Goal: Task Accomplishment & Management: Manage account settings

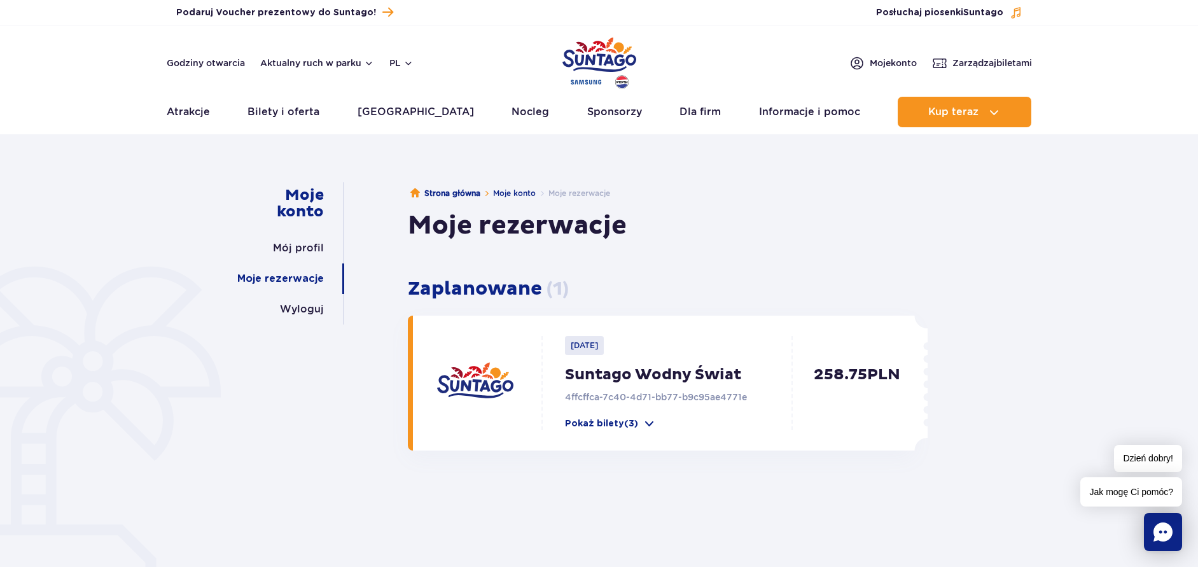
click at [593, 349] on p "2025-10-11" at bounding box center [584, 345] width 39 height 19
click at [468, 292] on h3 "Zaplanowane ( 1 )" at bounding box center [668, 288] width 520 height 23
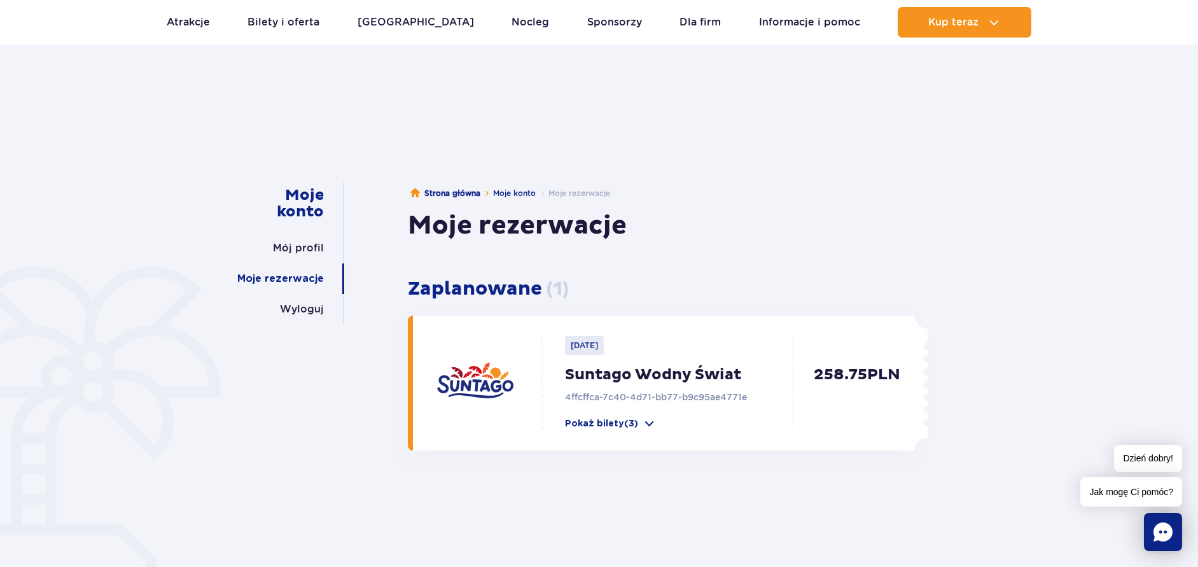
scroll to position [195, 0]
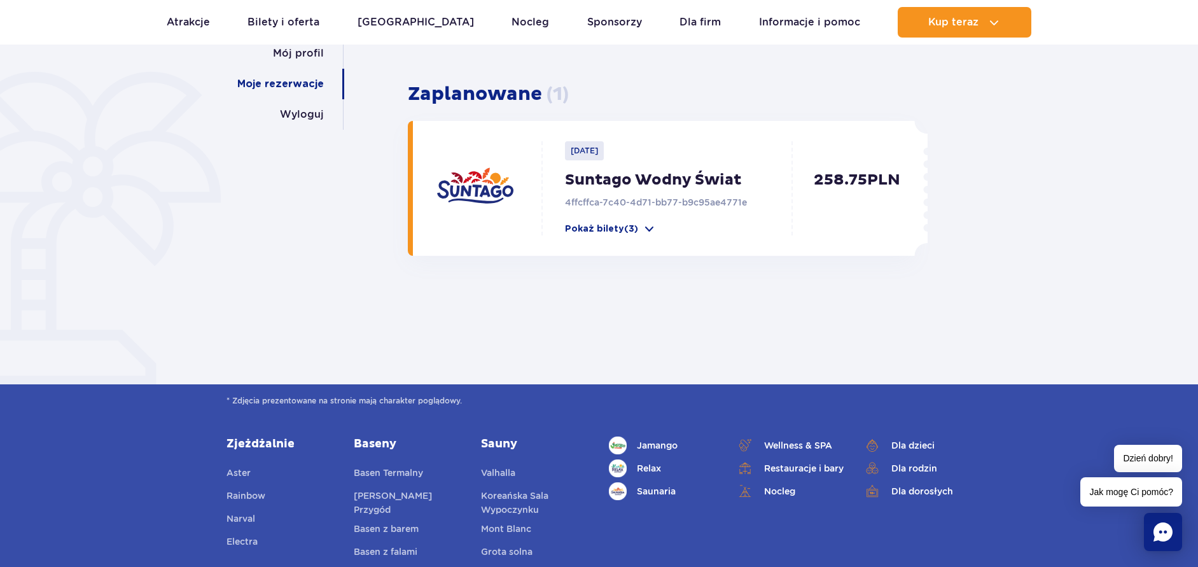
click at [1102, 493] on span "Jak mogę Ci pomóc?" at bounding box center [1132, 491] width 102 height 29
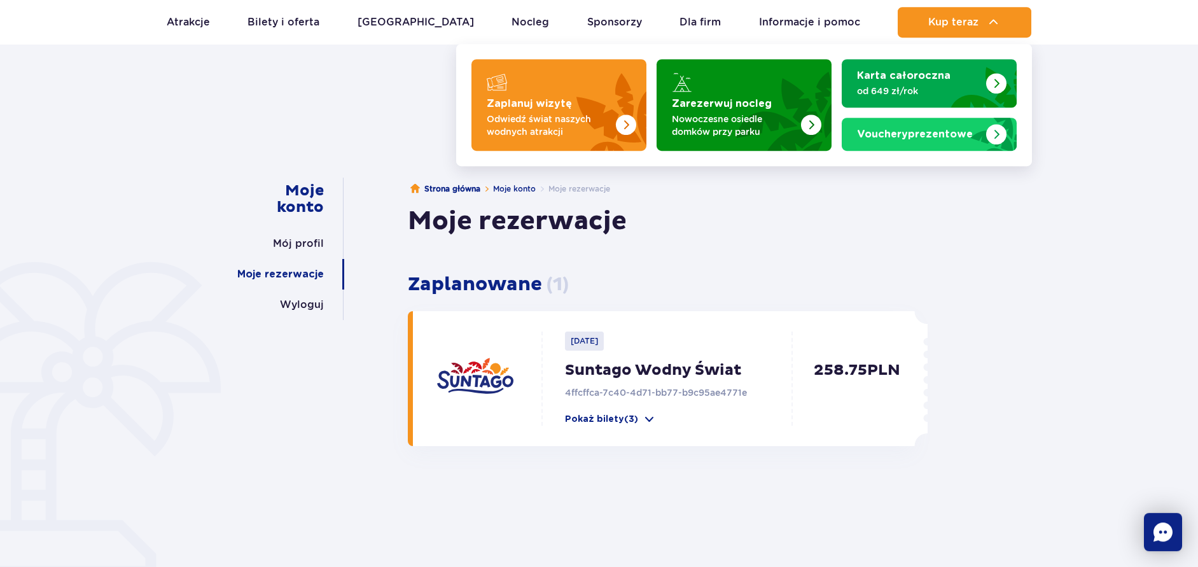
scroll to position [0, 0]
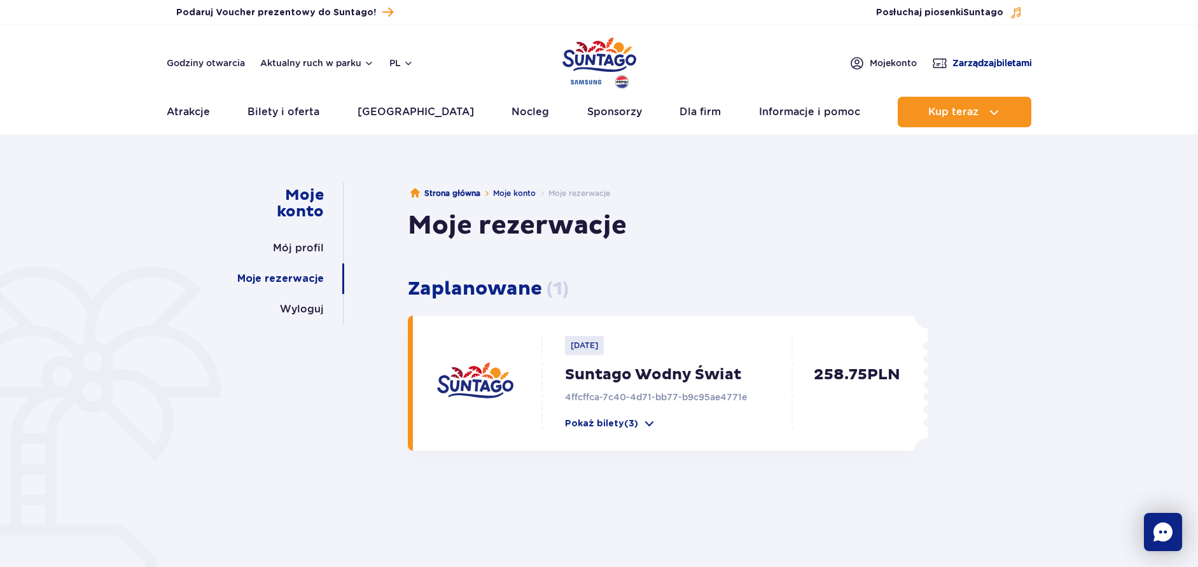
click at [936, 59] on img at bounding box center [939, 63] width 15 height 16
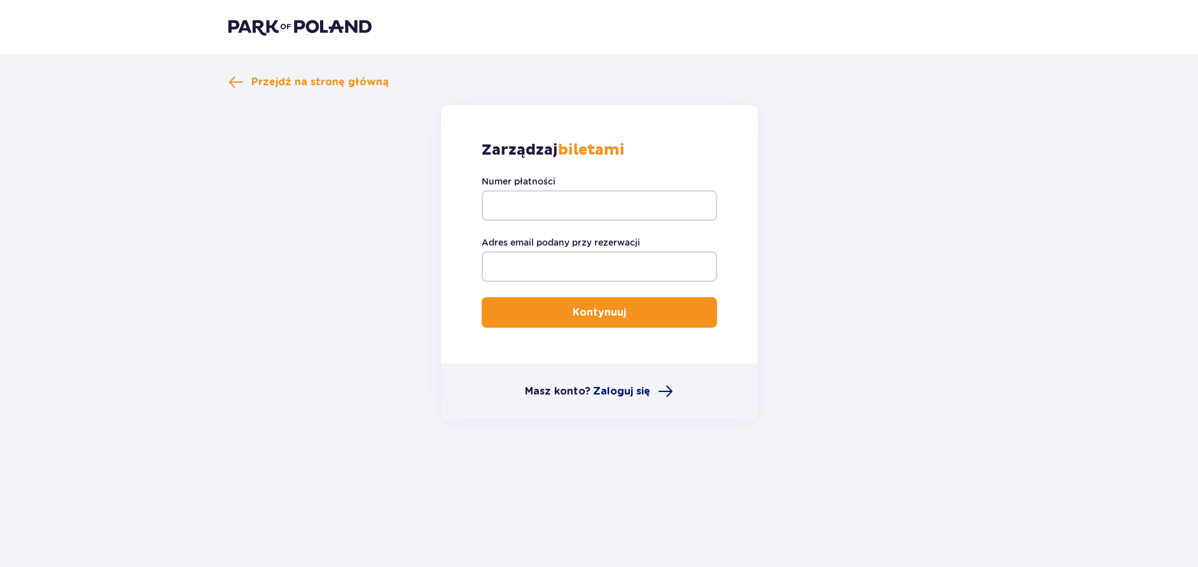
click at [630, 391] on span "Zaloguj się" at bounding box center [621, 391] width 57 height 14
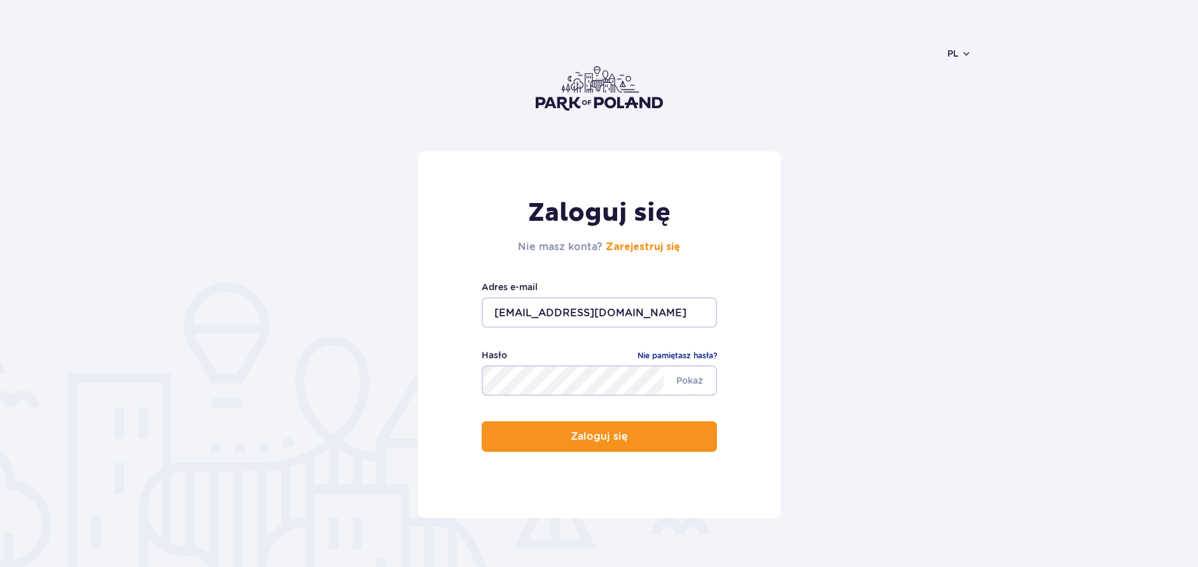
click at [596, 436] on p "Zaloguj się" at bounding box center [599, 436] width 57 height 11
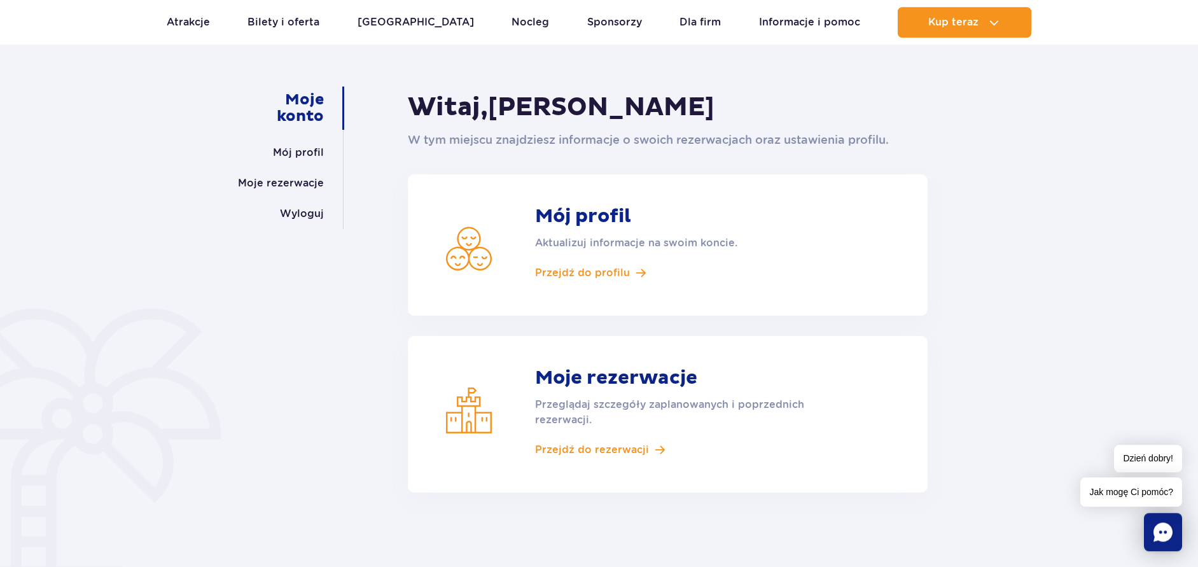
scroll to position [130, 0]
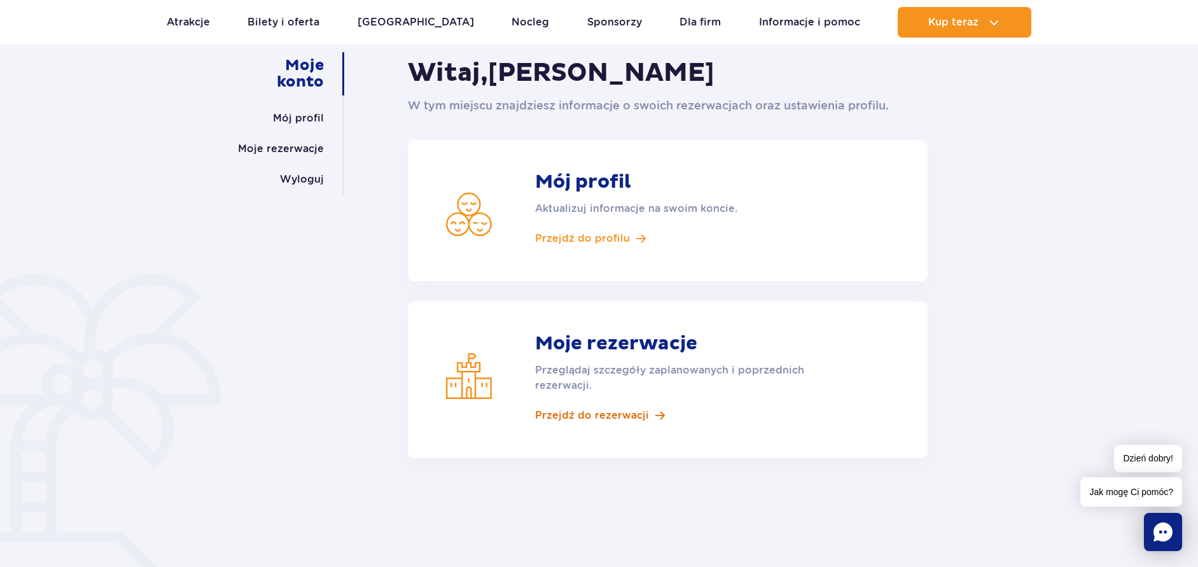
click at [568, 415] on span "Przejdź do rezerwacji" at bounding box center [592, 416] width 114 height 14
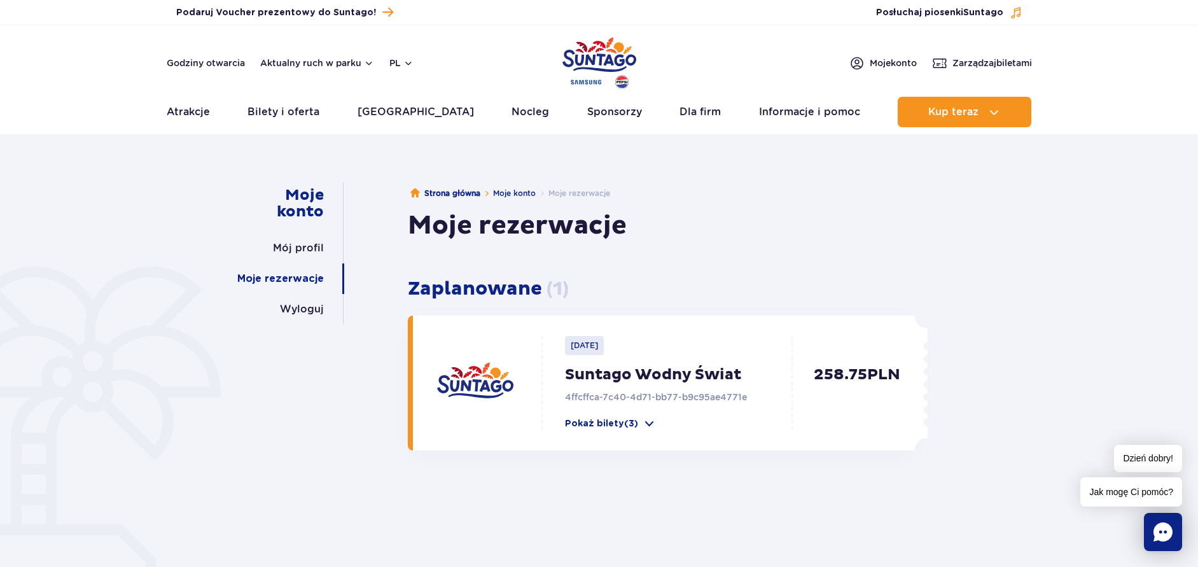
click at [1160, 535] on icon "Chat" at bounding box center [1163, 531] width 19 height 19
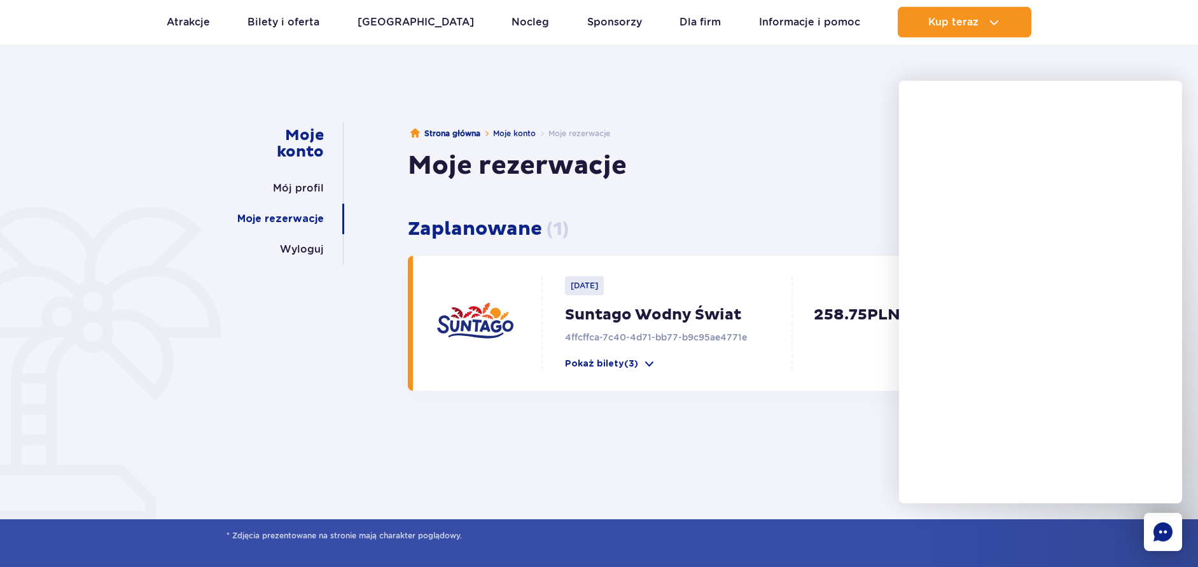
scroll to position [130, 0]
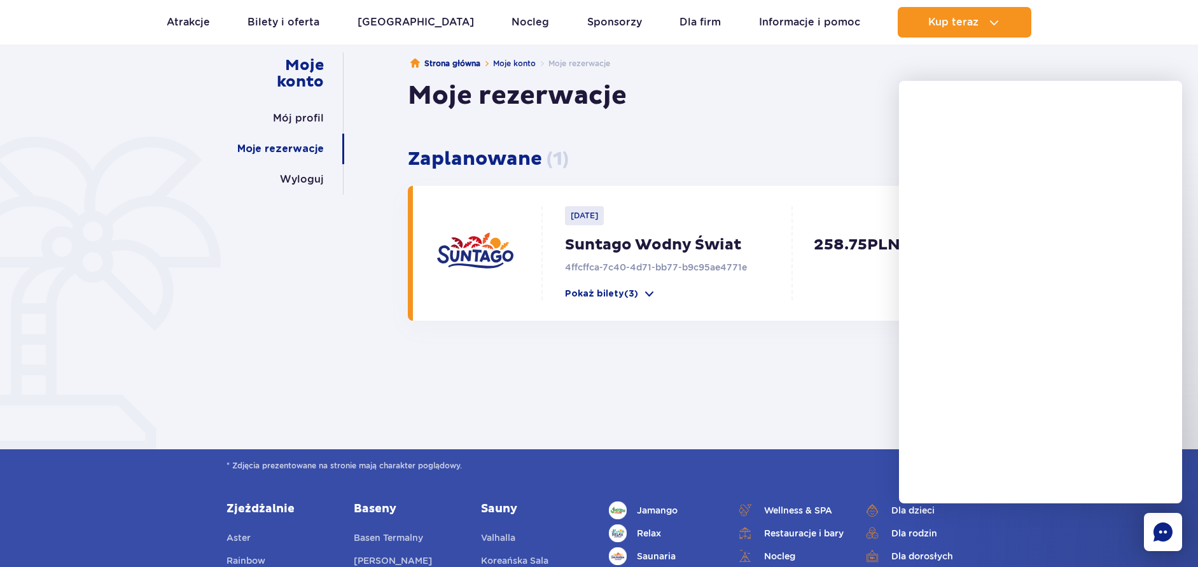
click at [517, 395] on div "Moje konto Mój profil Moje rezerwacje Wyloguj Strona główna Moje konto Moje rez…" at bounding box center [599, 237] width 764 height 370
click at [599, 292] on p "Pokaż bilety (3)" at bounding box center [601, 294] width 73 height 13
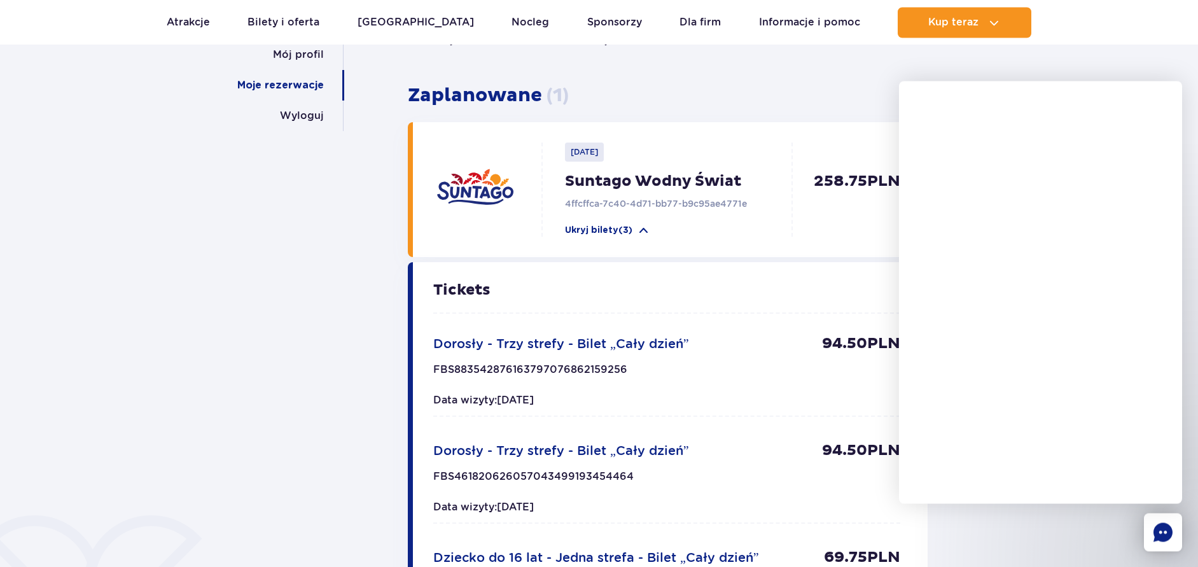
scroll to position [195, 0]
drag, startPoint x: 632, startPoint y: 365, endPoint x: 416, endPoint y: 362, distance: 215.8
click at [414, 367] on div "Tickets Dorosły - Trzy strefy - Bilet „Cały dzień” 94.50 PLN FBS883542876163797…" at bounding box center [663, 447] width 501 height 373
copy p "FBS883542876163797076862159256"
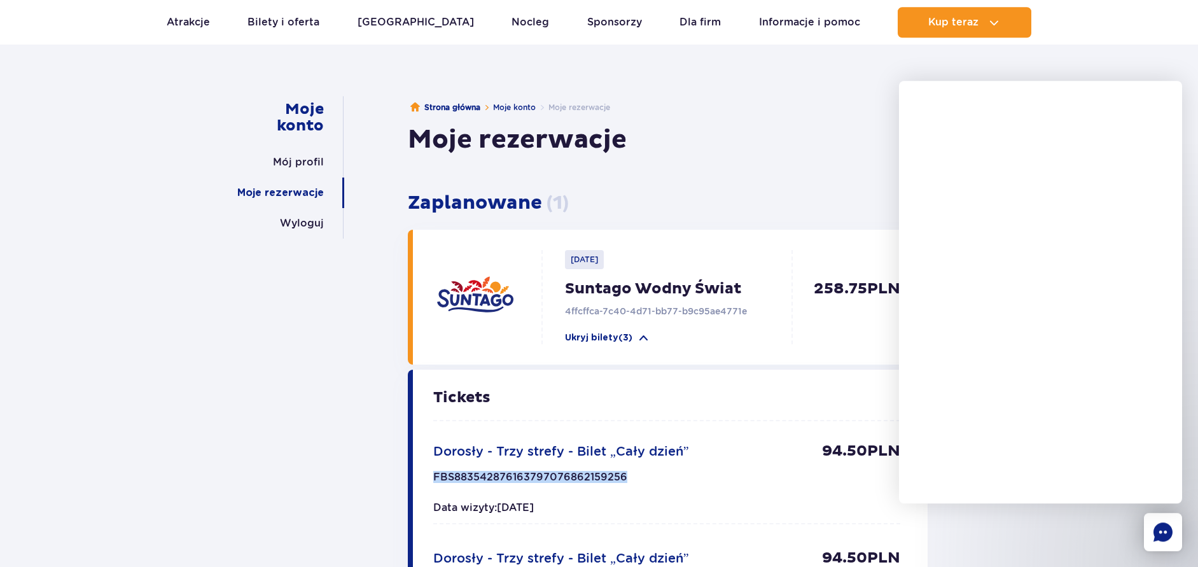
scroll to position [0, 0]
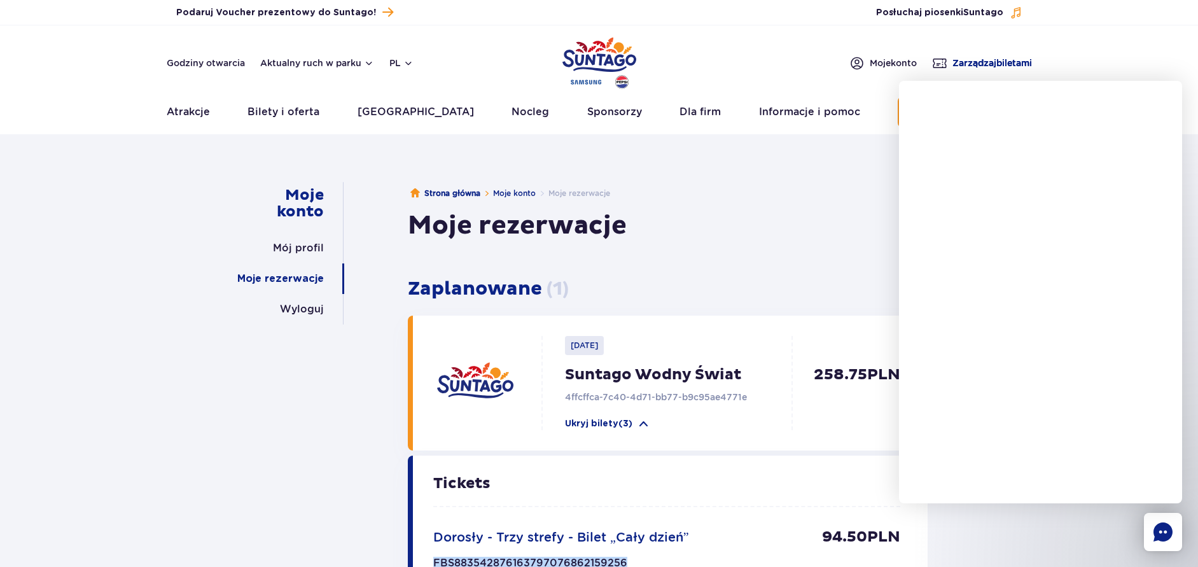
click at [973, 59] on span "Zarządzaj biletami" at bounding box center [993, 63] width 80 height 13
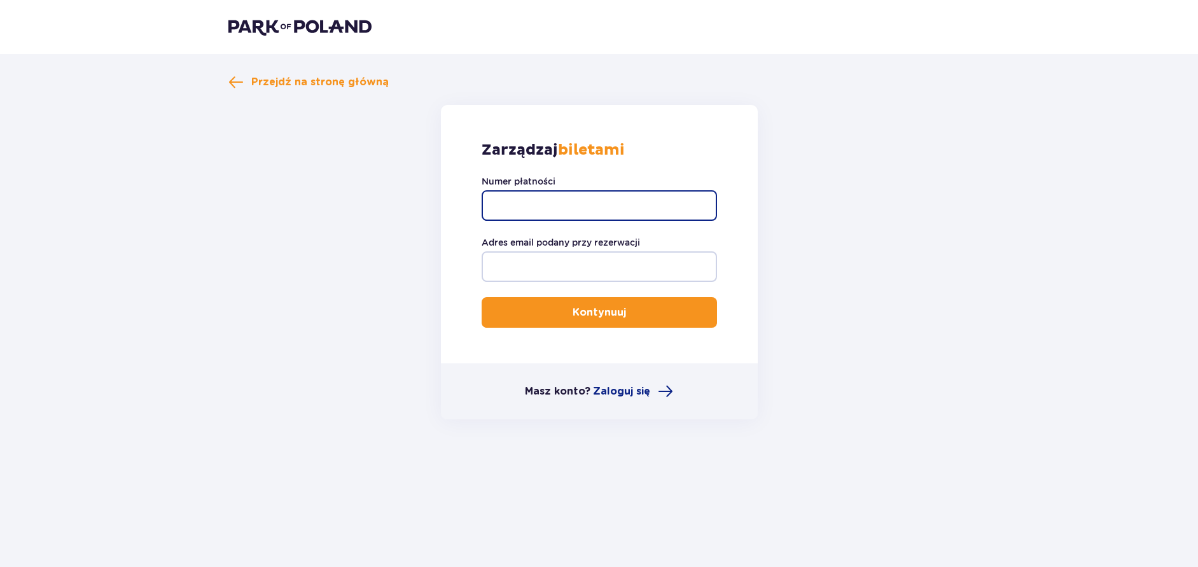
click at [529, 201] on input "Numer płatności" at bounding box center [599, 205] width 235 height 31
paste input "FBS883542876163797076862159256"
type input "FBS883542876163797076862159256"
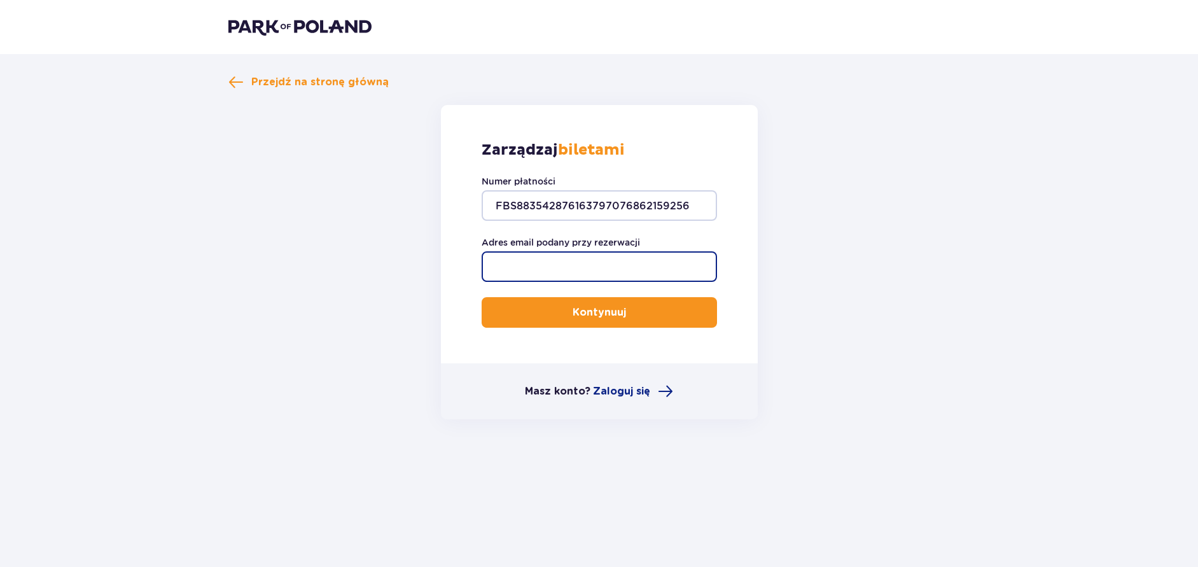
click at [586, 262] on input "Adres email podany przy rezerwacji" at bounding box center [599, 266] width 235 height 31
click at [526, 296] on div "Zarządzaj biletami Numer płatności FBS883542876163797076862159256 Adres email p…" at bounding box center [599, 234] width 317 height 258
click at [522, 267] on input "[PERSON_NAME]gorska" at bounding box center [599, 266] width 235 height 31
click at [546, 265] on input "[PERSON_NAME]gorska" at bounding box center [599, 266] width 235 height 31
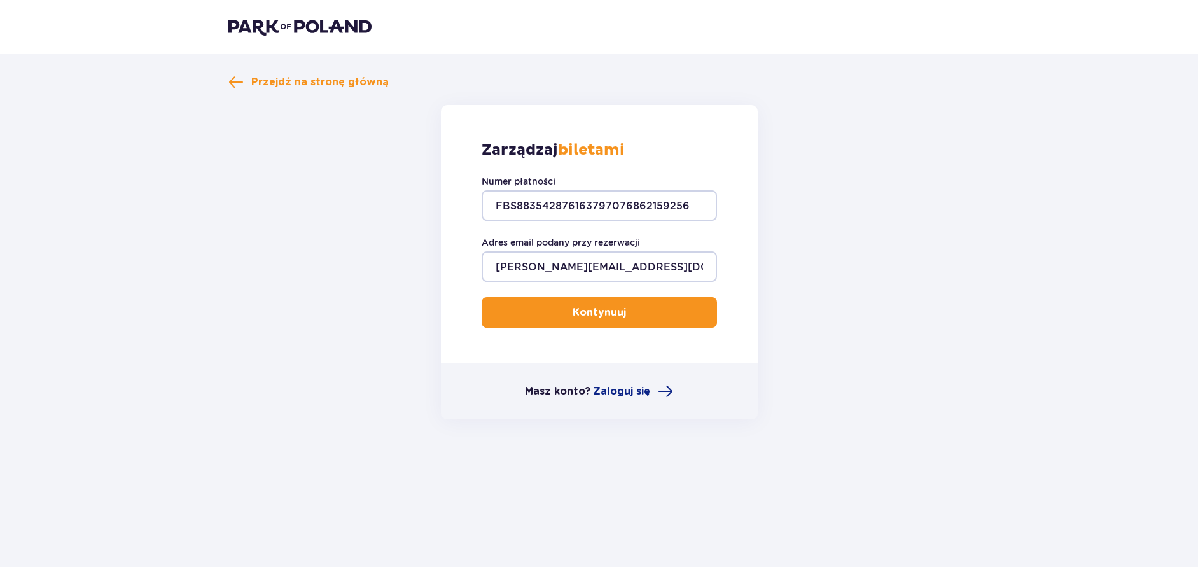
click at [591, 311] on p "Kontynuuj" at bounding box center [599, 312] width 53 height 14
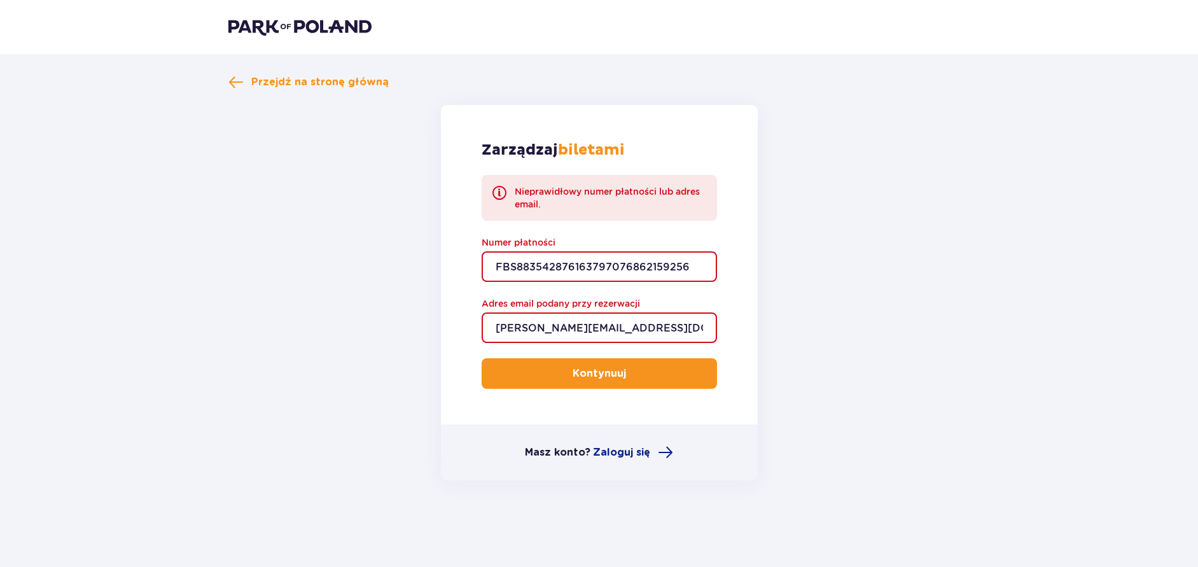
drag, startPoint x: 601, startPoint y: 320, endPoint x: 430, endPoint y: 342, distance: 173.2
click at [482, 342] on input "[EMAIL_ADDRESS][DOMAIN_NAME]" at bounding box center [599, 327] width 235 height 31
drag, startPoint x: 613, startPoint y: 323, endPoint x: 543, endPoint y: 328, distance: 70.8
click at [542, 328] on input "[EMAIL_ADDRESS][DOMAIN_NAME]" at bounding box center [599, 327] width 235 height 31
click at [559, 325] on input "[EMAIL_ADDRESS][DOMAIN_NAME]" at bounding box center [599, 327] width 235 height 31
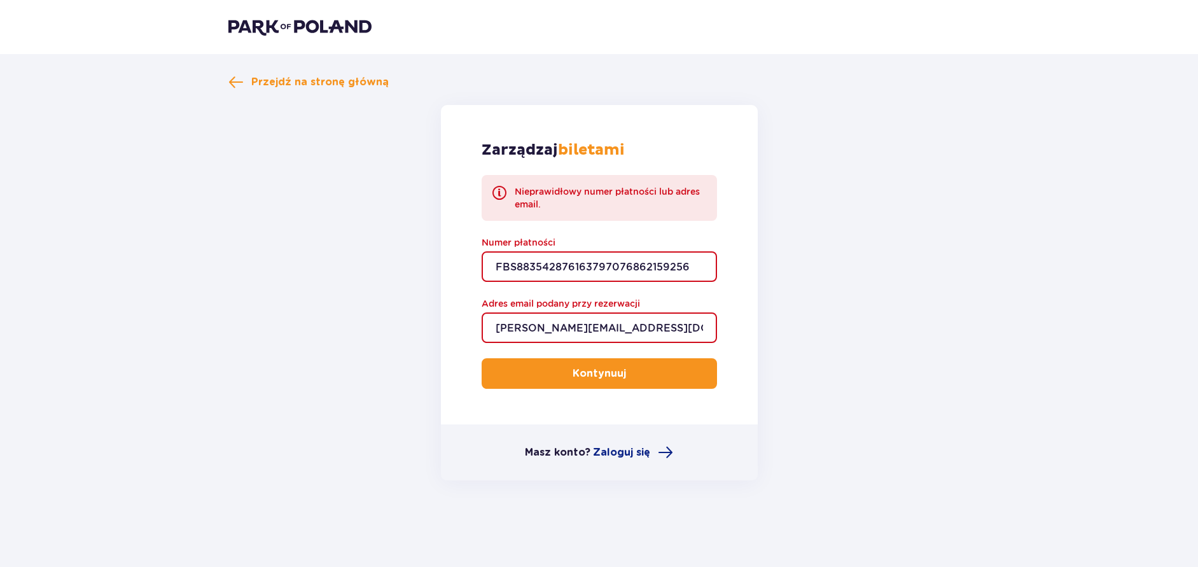
click at [578, 321] on input "[EMAIL_ADDRESS][DOMAIN_NAME]" at bounding box center [599, 327] width 235 height 31
type input "j.gorska@um.warszawa.pl"
click at [594, 377] on p "Kontynuuj" at bounding box center [599, 374] width 53 height 14
click at [623, 454] on span "Zaloguj się" at bounding box center [621, 452] width 57 height 14
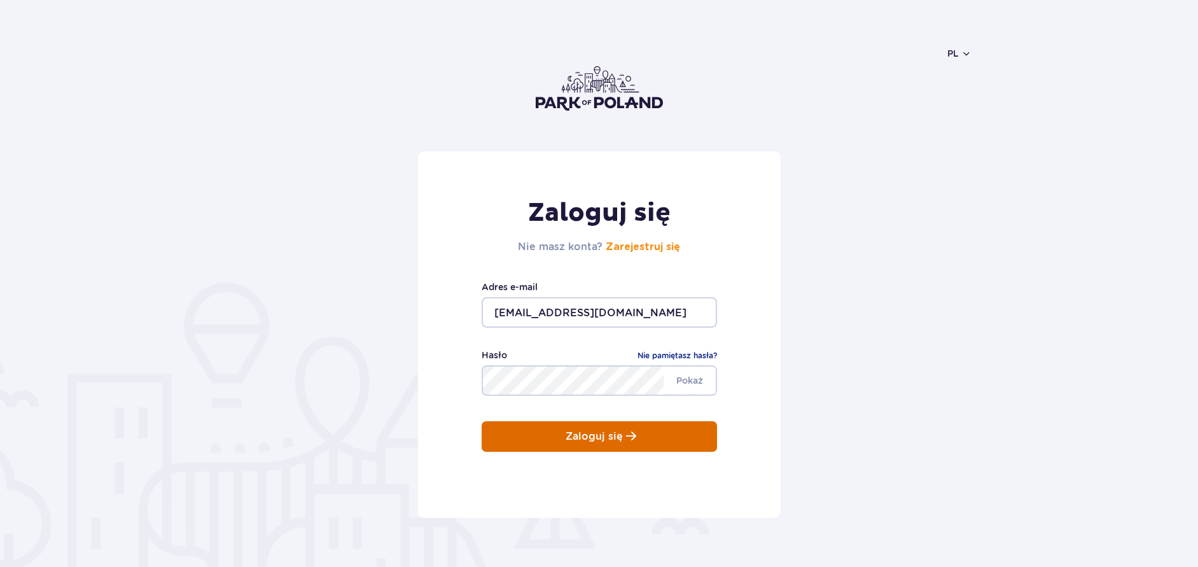
click at [608, 434] on p "Zaloguj się" at bounding box center [594, 436] width 57 height 11
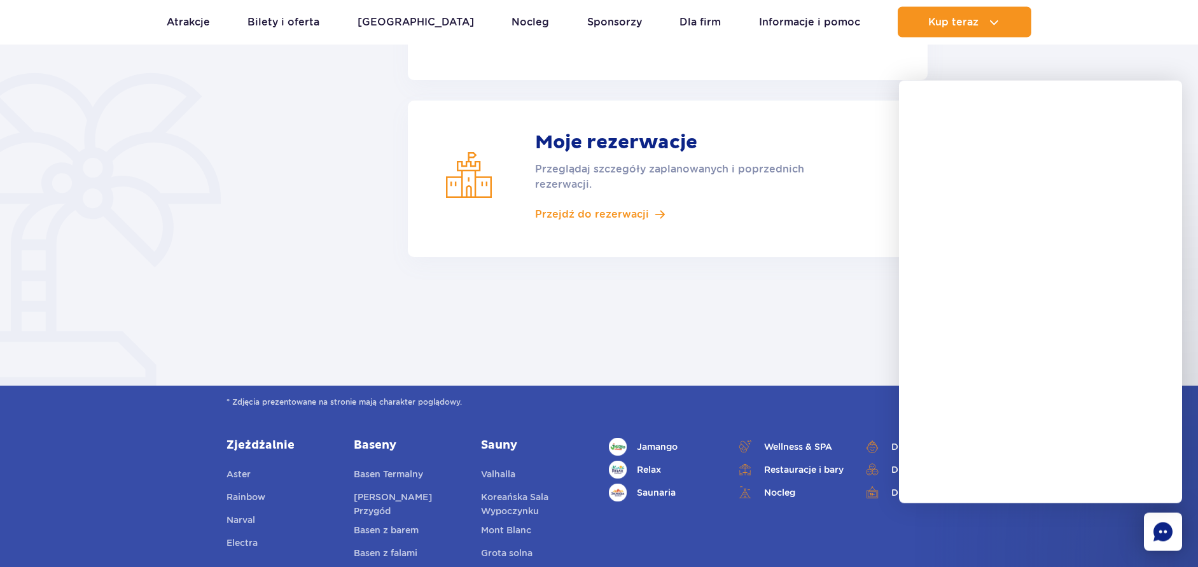
scroll to position [260, 0]
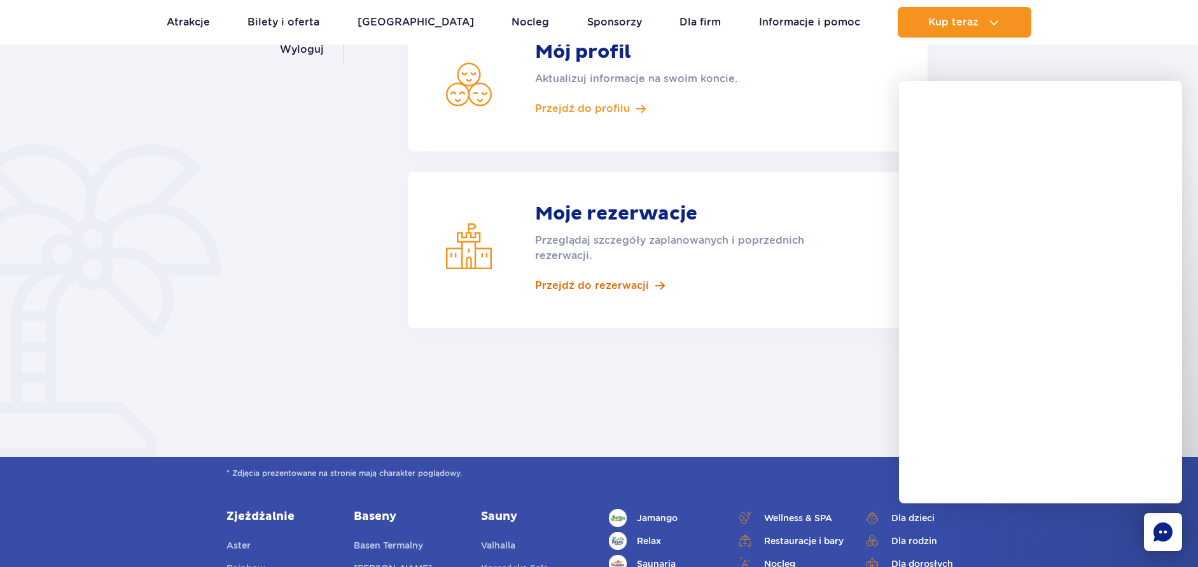
click at [582, 284] on span "Przejdź do rezerwacji" at bounding box center [592, 286] width 114 height 14
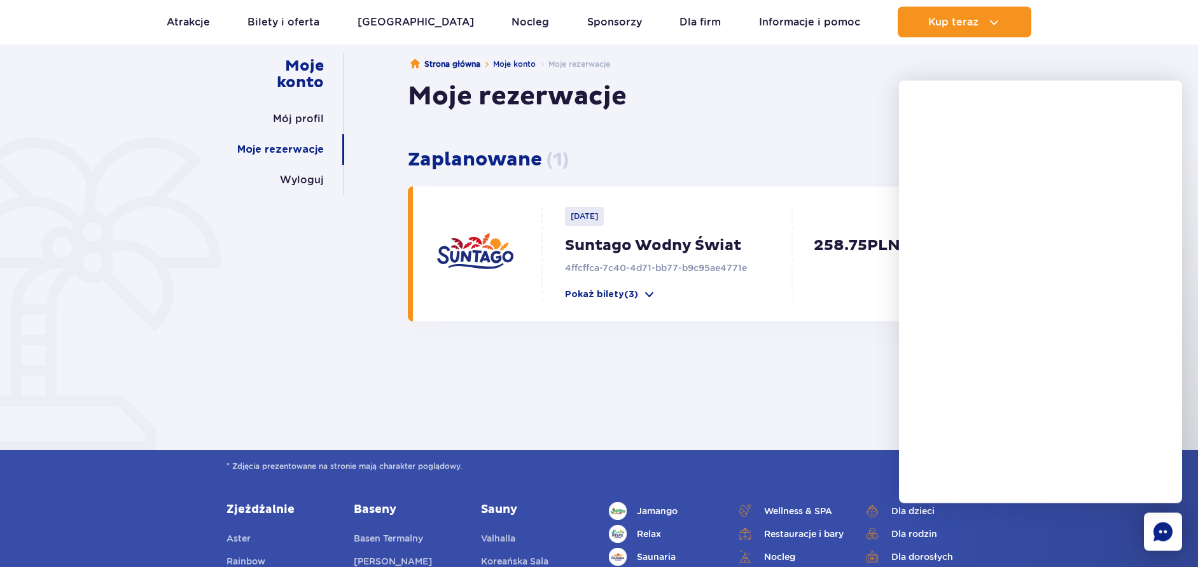
scroll to position [130, 0]
click at [593, 291] on p "Pokaż bilety (3)" at bounding box center [601, 294] width 73 height 13
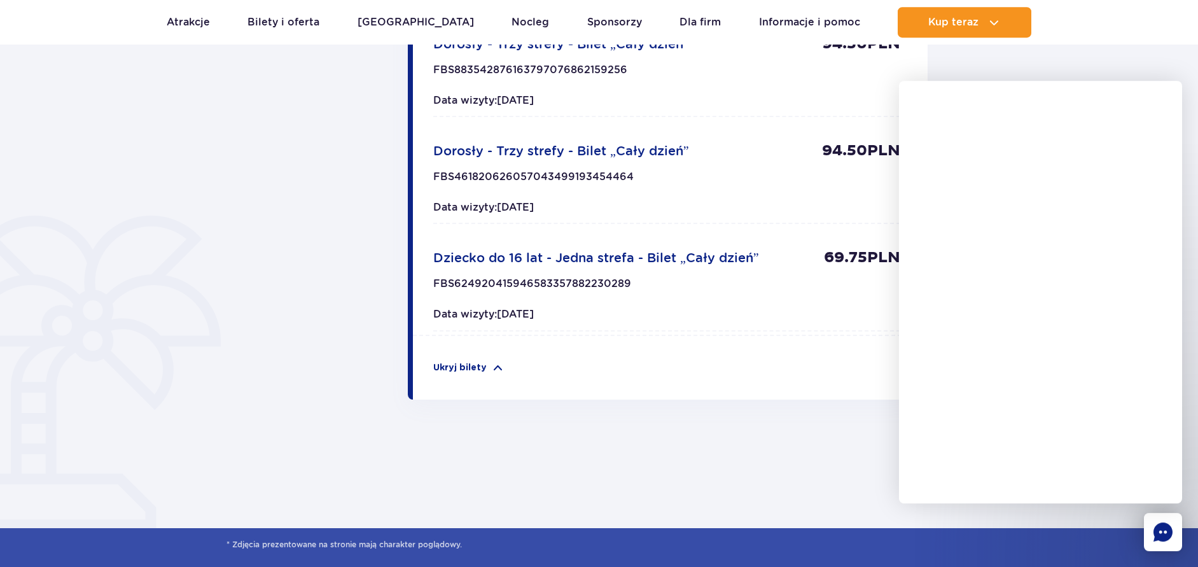
scroll to position [519, 0]
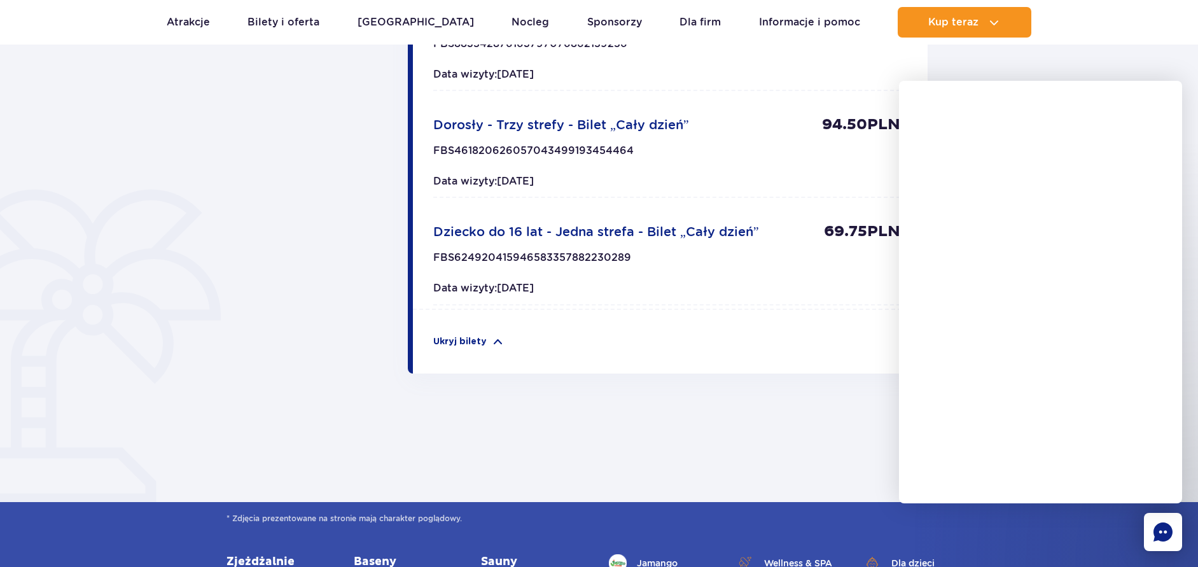
click at [756, 349] on div "Tickets Dorosły - Trzy strefy - Bilet „Cały dzień” 94.50 PLN FBS883542876163797…" at bounding box center [663, 154] width 501 height 437
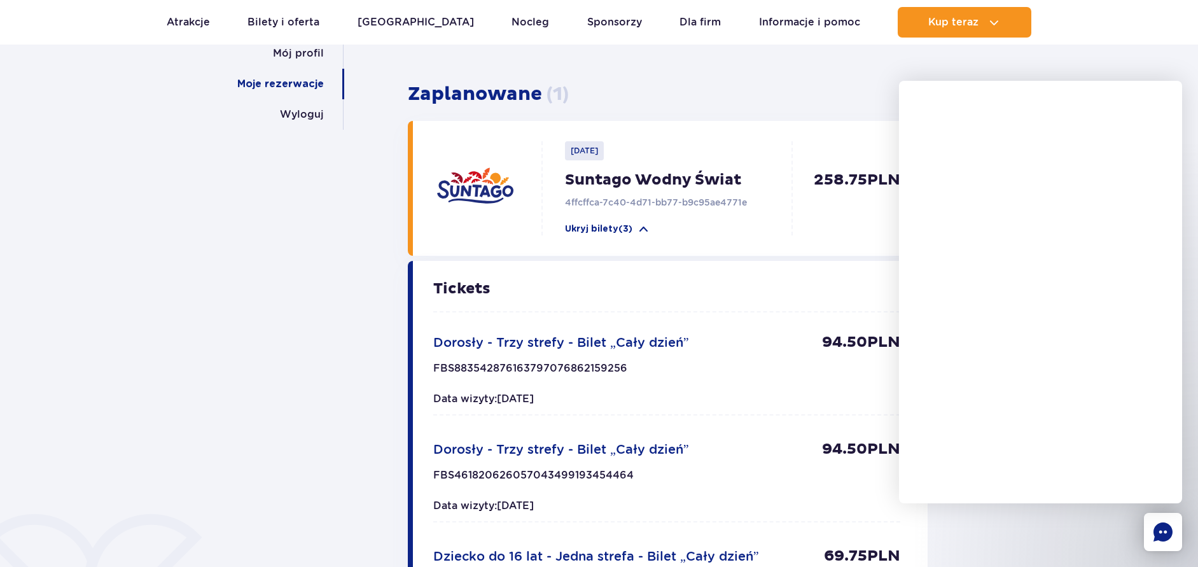
scroll to position [0, 0]
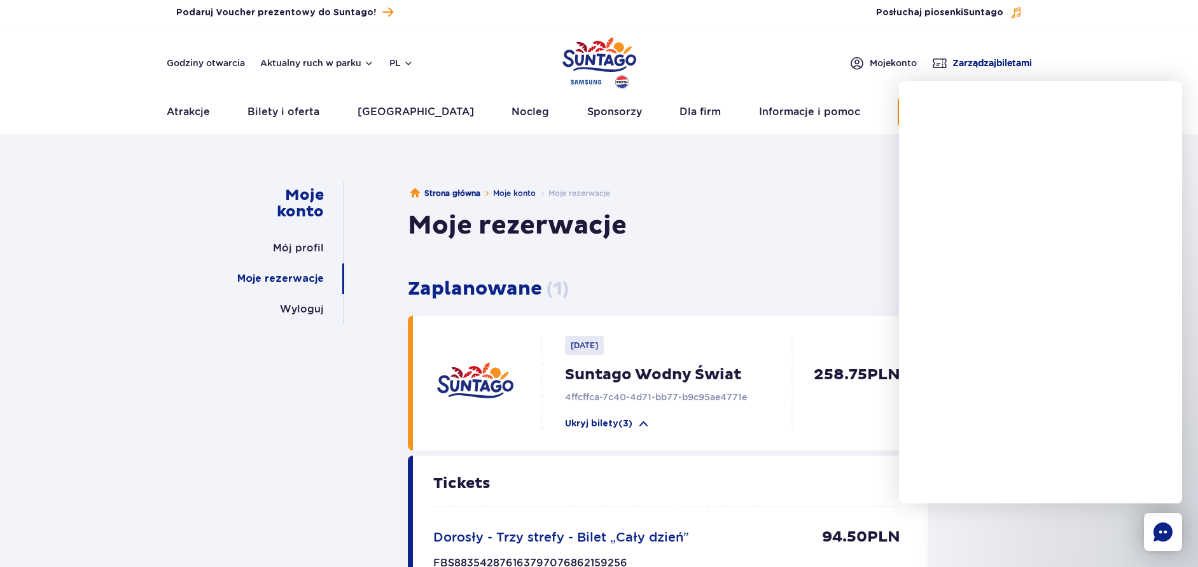
click at [992, 60] on span "Zarządzaj biletami" at bounding box center [993, 63] width 80 height 13
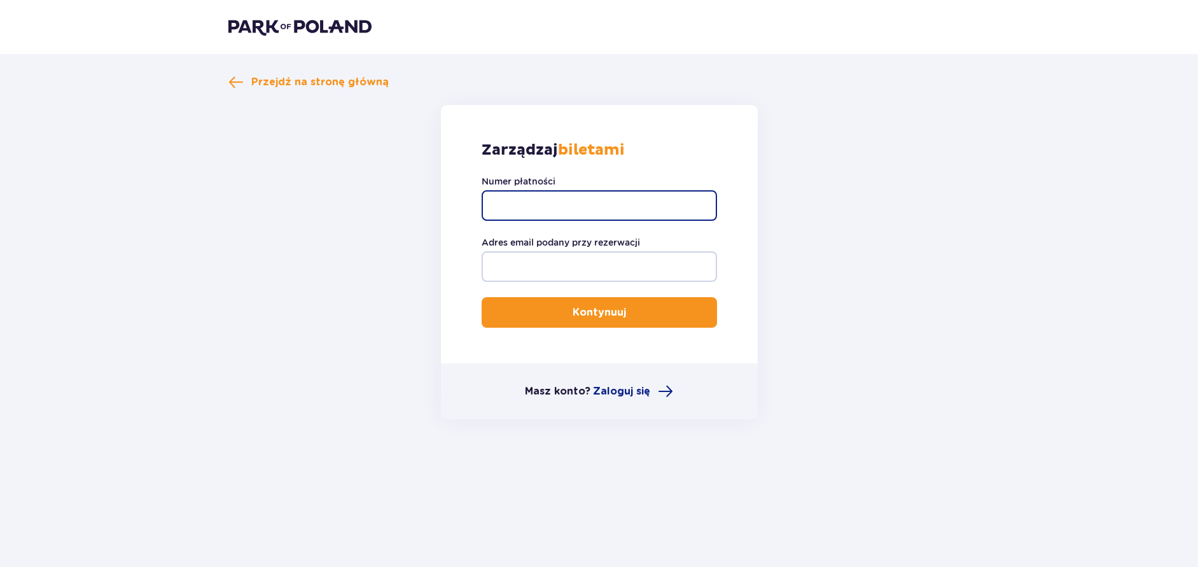
click at [501, 195] on input "Numer płatności" at bounding box center [599, 205] width 235 height 31
click at [529, 200] on input "TR-vrc-FL6YZPX" at bounding box center [599, 205] width 235 height 31
click at [526, 204] on input "TR-vrc-FL6YZPX" at bounding box center [599, 205] width 235 height 31
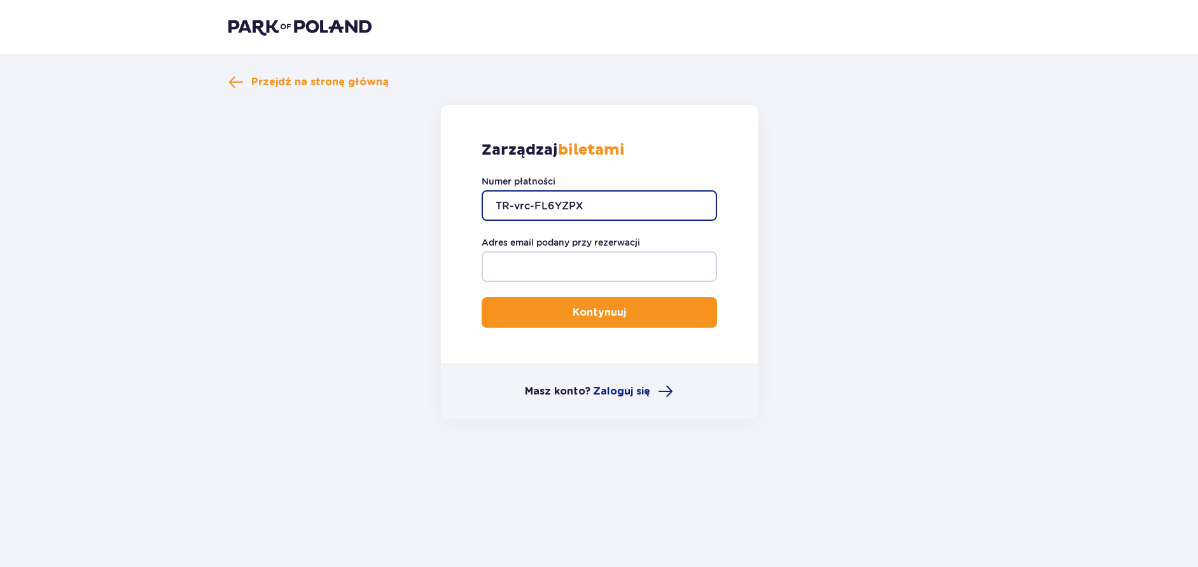
click at [529, 200] on input "TR-vrc-FL6YZPX" at bounding box center [599, 205] width 235 height 31
click at [529, 204] on input "TR-vrc-FL6YZPX" at bounding box center [599, 205] width 235 height 31
type input "TR-VRC-FL6YZPX"
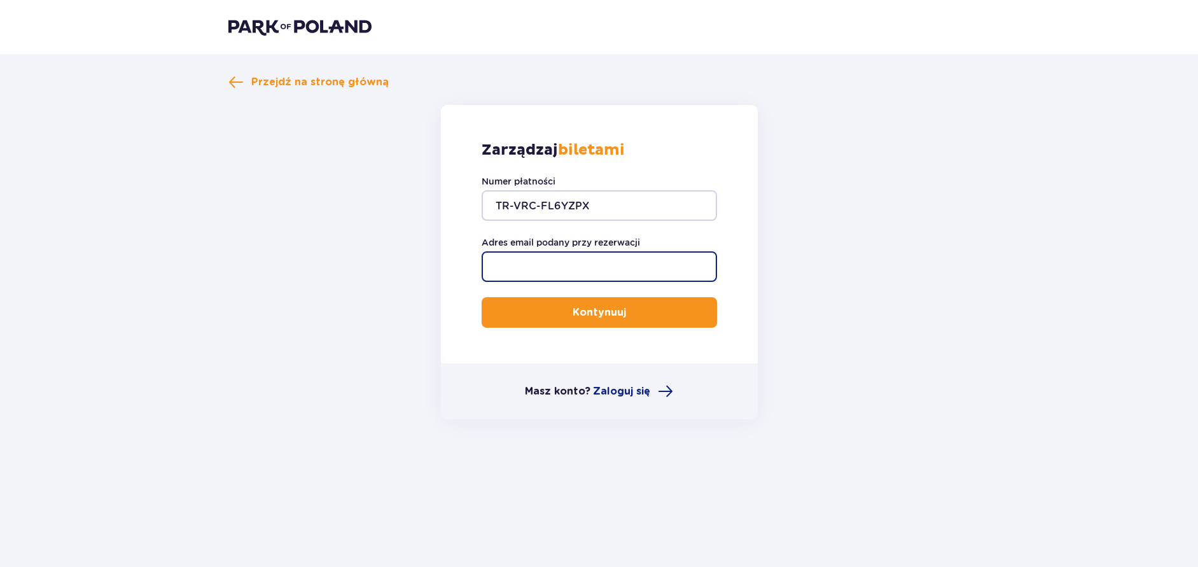
click at [555, 256] on input "Adres email podany przy rezerwacji" at bounding box center [599, 266] width 235 height 31
type input "[EMAIL_ADDRESS][DOMAIN_NAME]"
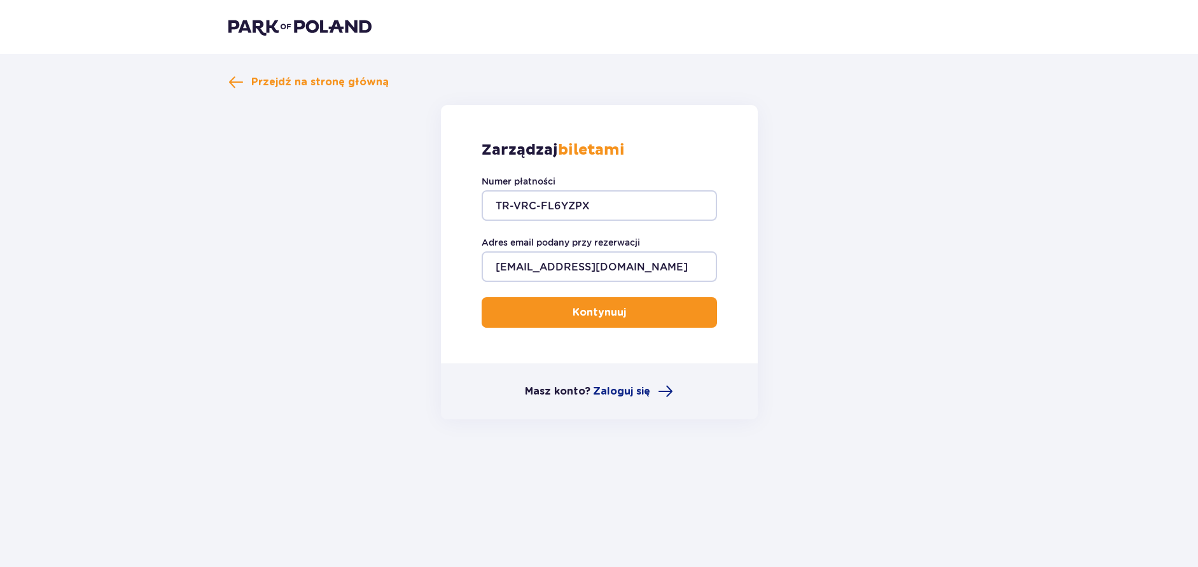
click at [591, 312] on p "Kontynuuj" at bounding box center [599, 312] width 53 height 14
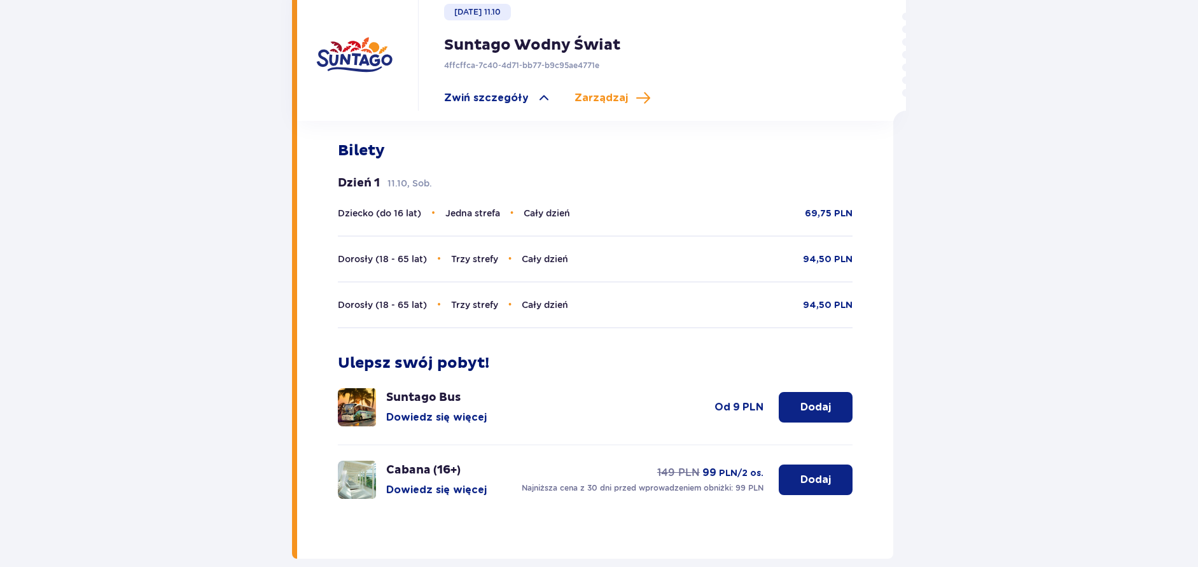
scroll to position [454, 0]
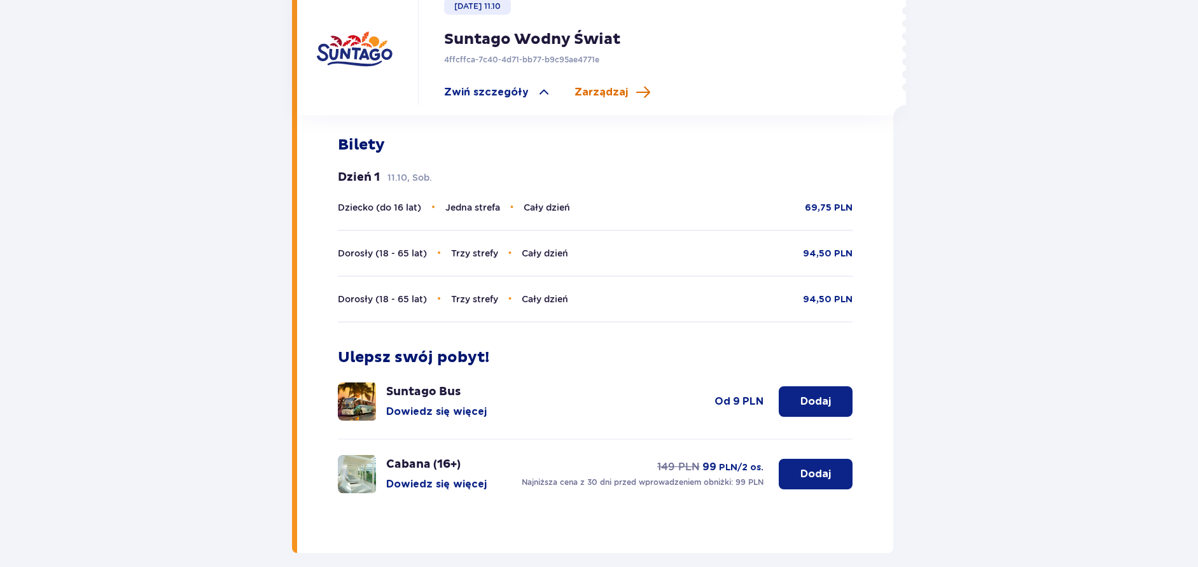
click at [583, 85] on span "Zarządzaj" at bounding box center [601, 92] width 53 height 14
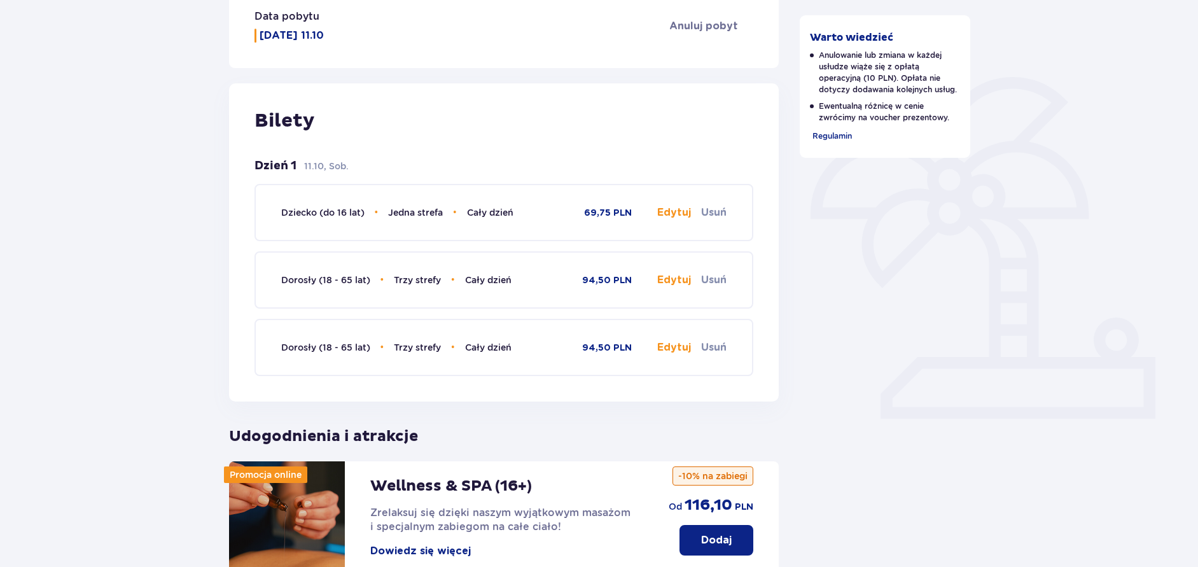
scroll to position [325, 0]
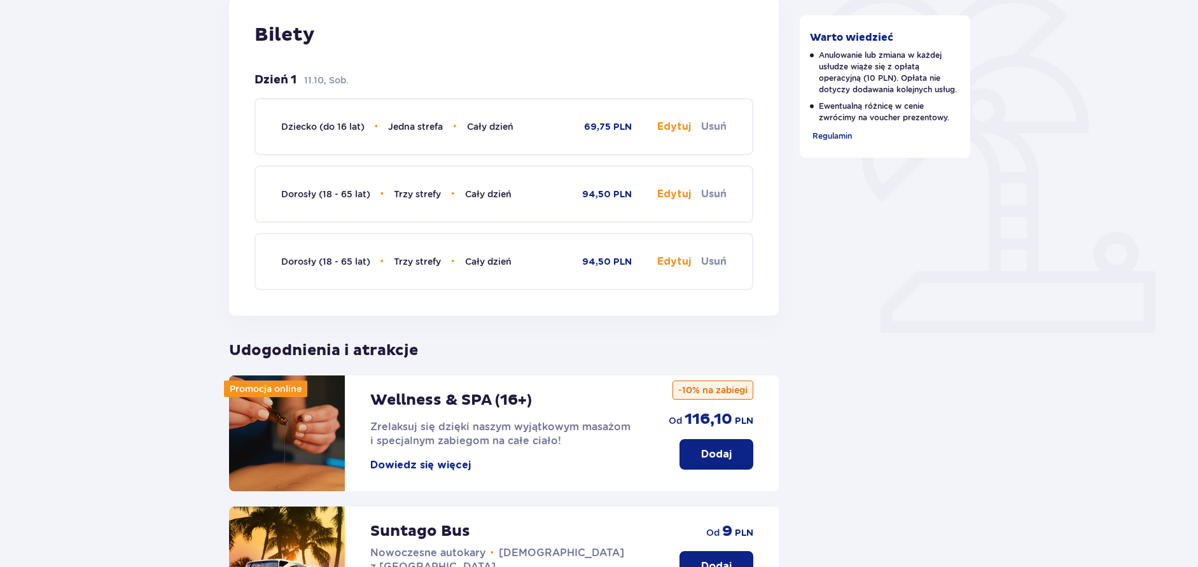
click at [670, 260] on button "Edytuj" at bounding box center [674, 262] width 34 height 14
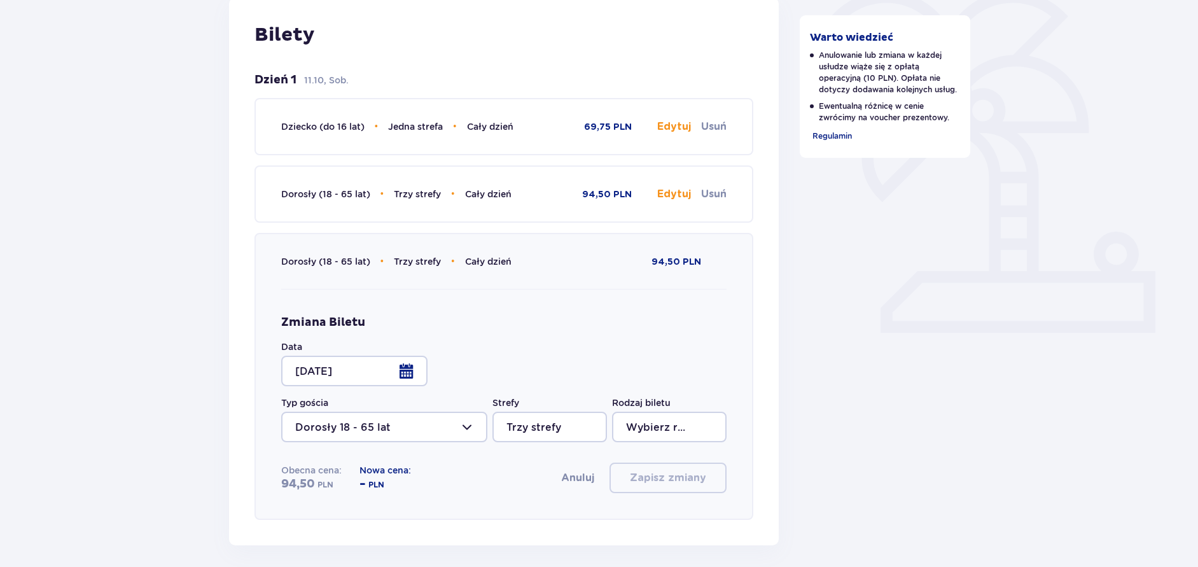
type input "Cały dzień"
click at [401, 368] on div at bounding box center [354, 371] width 146 height 31
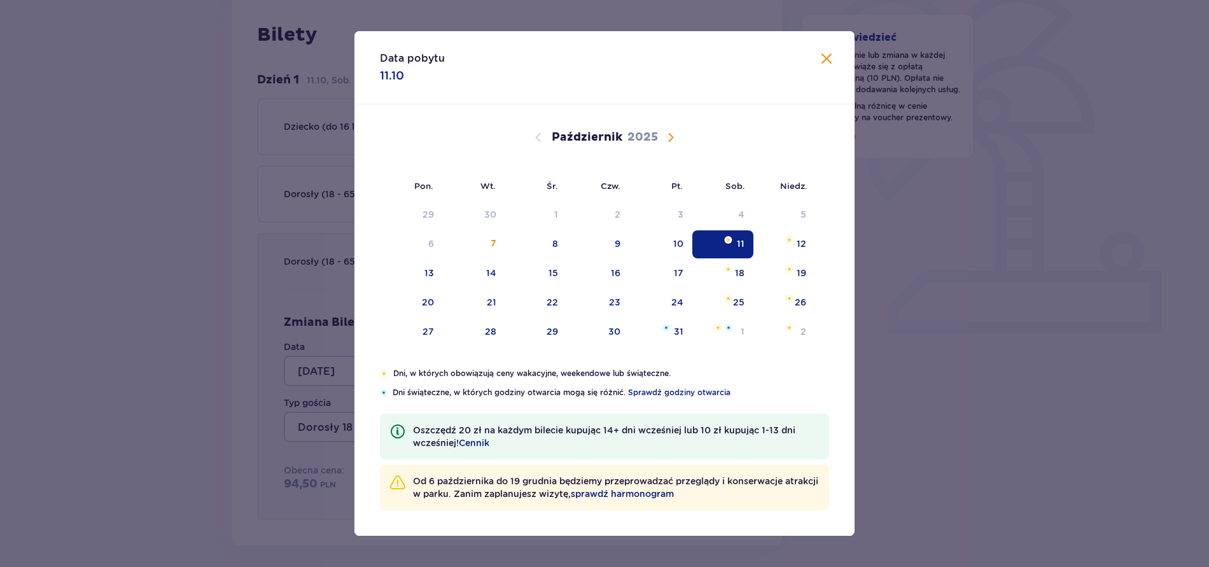
click at [672, 137] on span "Następny miesiąc" at bounding box center [670, 137] width 15 height 15
click at [669, 134] on span "Następny miesiąc" at bounding box center [670, 137] width 15 height 15
click at [540, 137] on span "Poprzedni miesiąc" at bounding box center [538, 137] width 15 height 15
click at [538, 137] on span "Poprzedni miesiąc" at bounding box center [538, 137] width 15 height 15
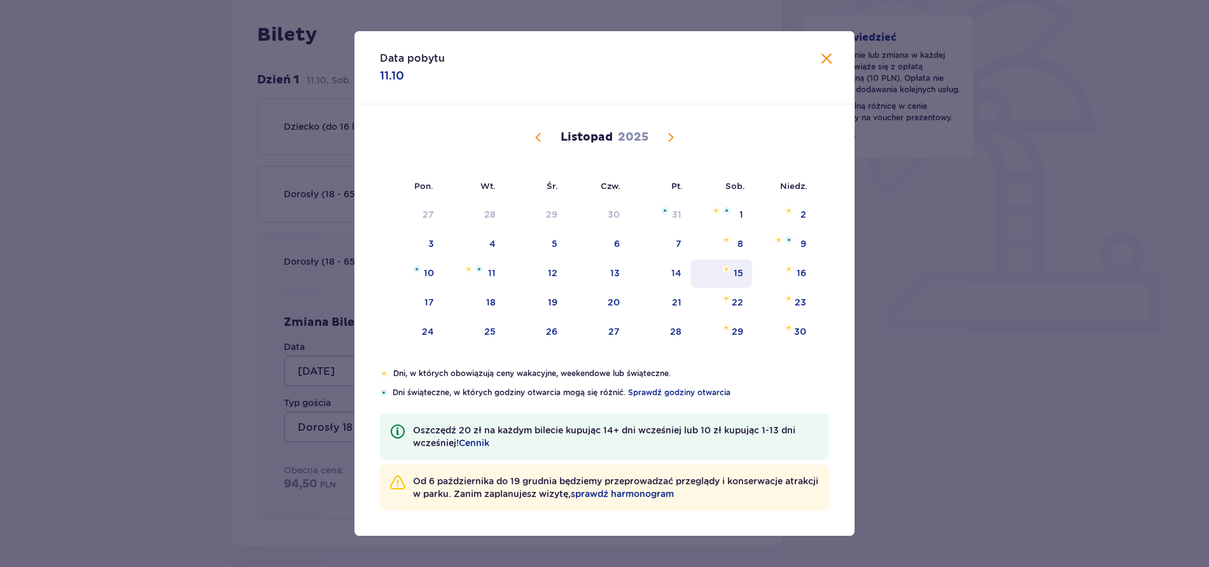
click at [739, 274] on div "15" at bounding box center [739, 273] width 10 height 13
type input "[DATE]"
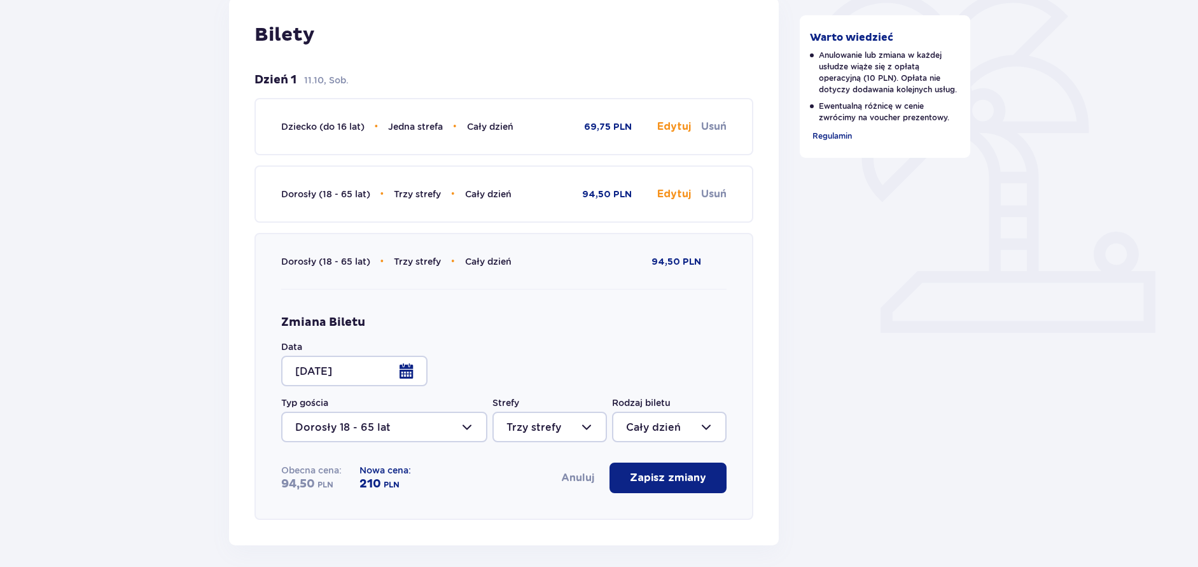
click at [589, 428] on div at bounding box center [550, 427] width 115 height 31
click at [544, 495] on p "Dwie strefy" at bounding box center [537, 493] width 60 height 14
type input "Dwie strefy"
click at [704, 430] on div at bounding box center [669, 427] width 115 height 31
click at [657, 517] on p "Cały dzień" at bounding box center [653, 519] width 55 height 14
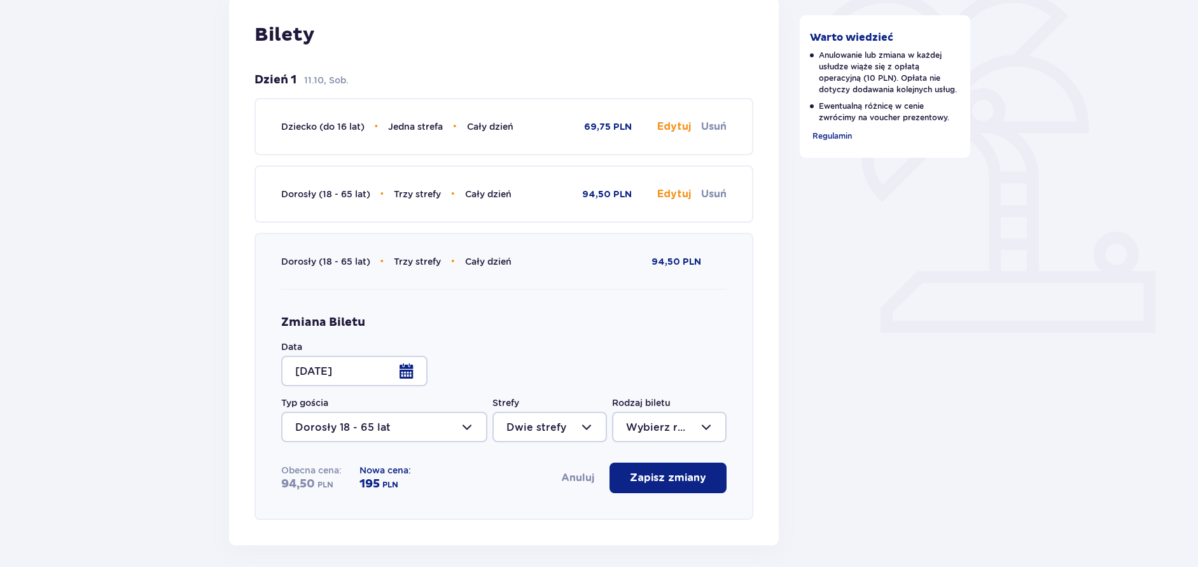
type input "Cały dzień"
click at [587, 428] on div at bounding box center [550, 427] width 115 height 31
click at [537, 518] on p "Jedna strefa" at bounding box center [539, 519] width 64 height 14
type input "Jedna strefa"
click at [454, 482] on div "Obecna cena: 94,50 PLN Nowa cena: - PLN Anuluj Zapisz zmiany" at bounding box center [504, 478] width 446 height 31
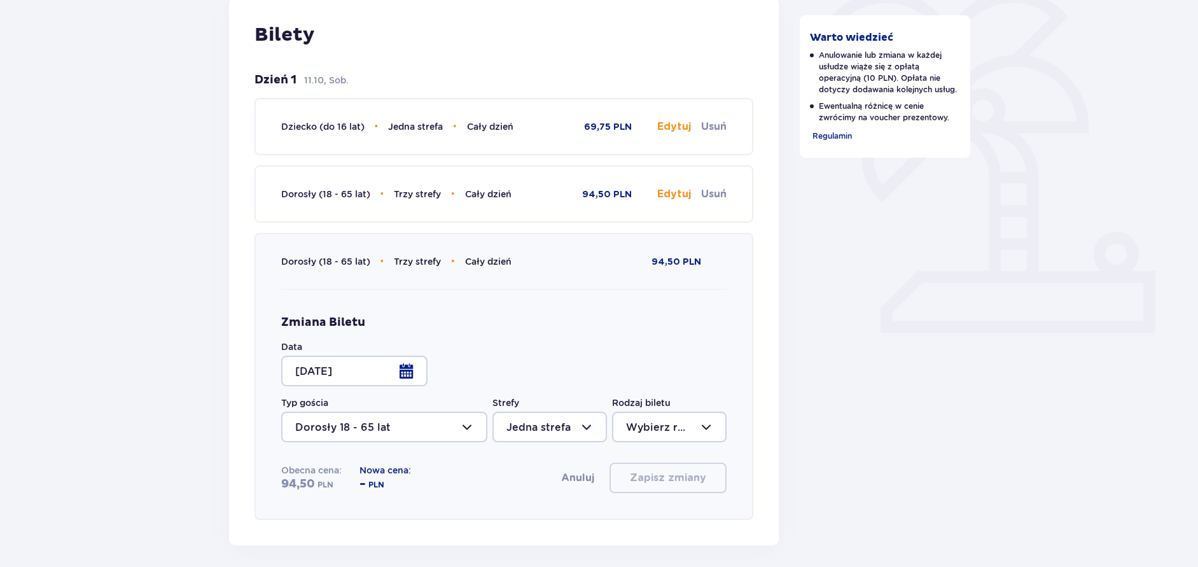
click at [708, 430] on div at bounding box center [669, 427] width 115 height 31
click at [632, 517] on p "Cały dzień" at bounding box center [653, 519] width 55 height 14
type input "Cały dzień"
click at [588, 426] on div at bounding box center [550, 427] width 115 height 31
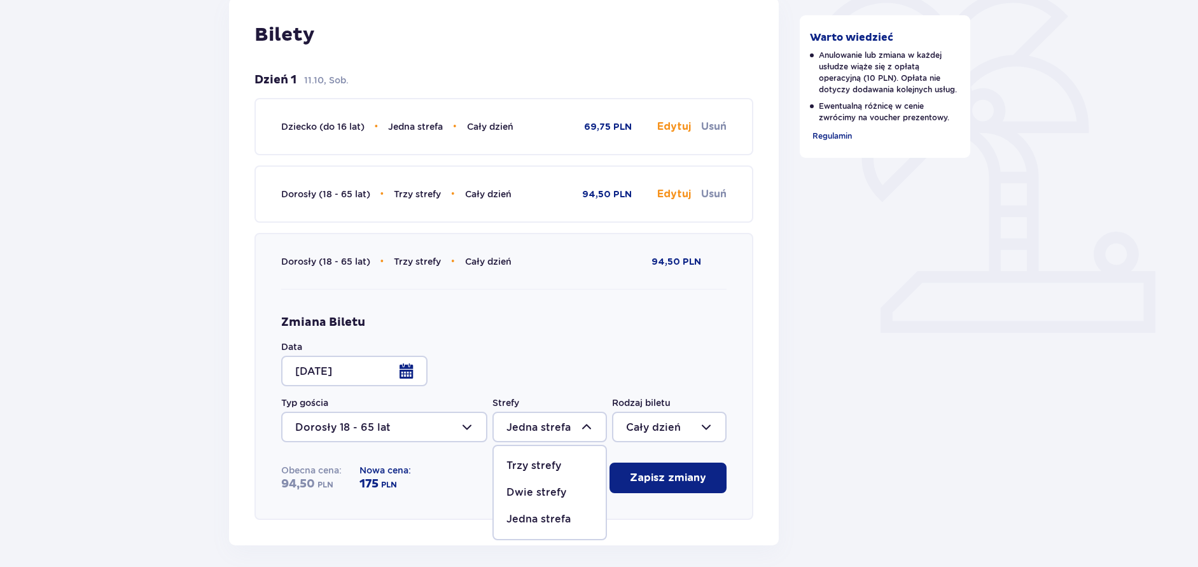
click at [524, 465] on p "Trzy strefy" at bounding box center [534, 466] width 55 height 14
type input "Trzy strefy"
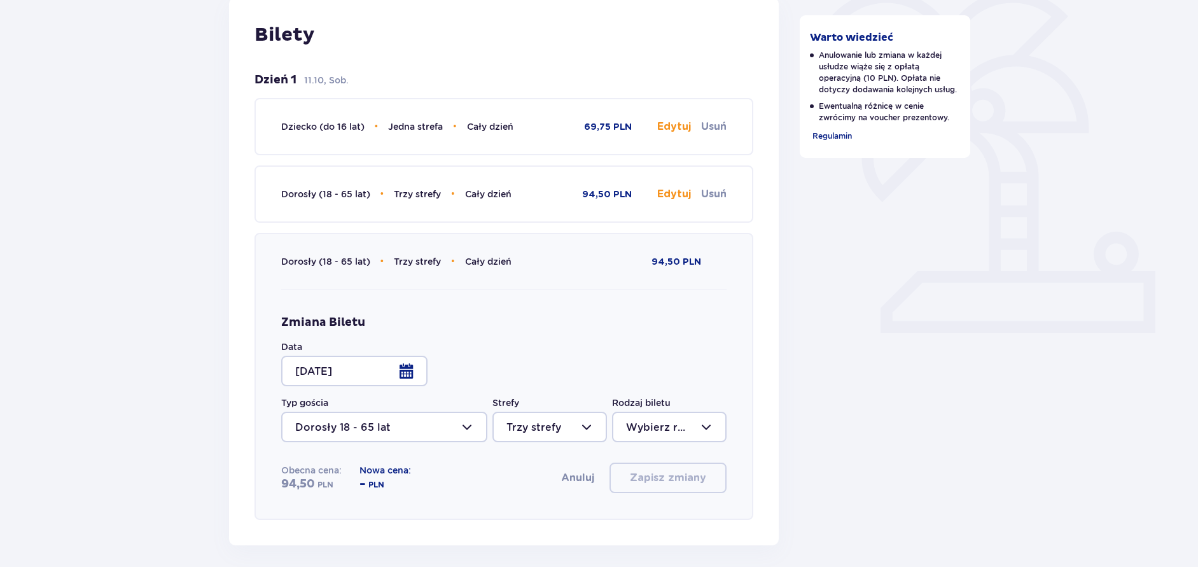
click at [683, 430] on div at bounding box center [669, 427] width 115 height 31
click at [646, 522] on p "Cały dzień" at bounding box center [653, 519] width 55 height 14
type input "Cały dzień"
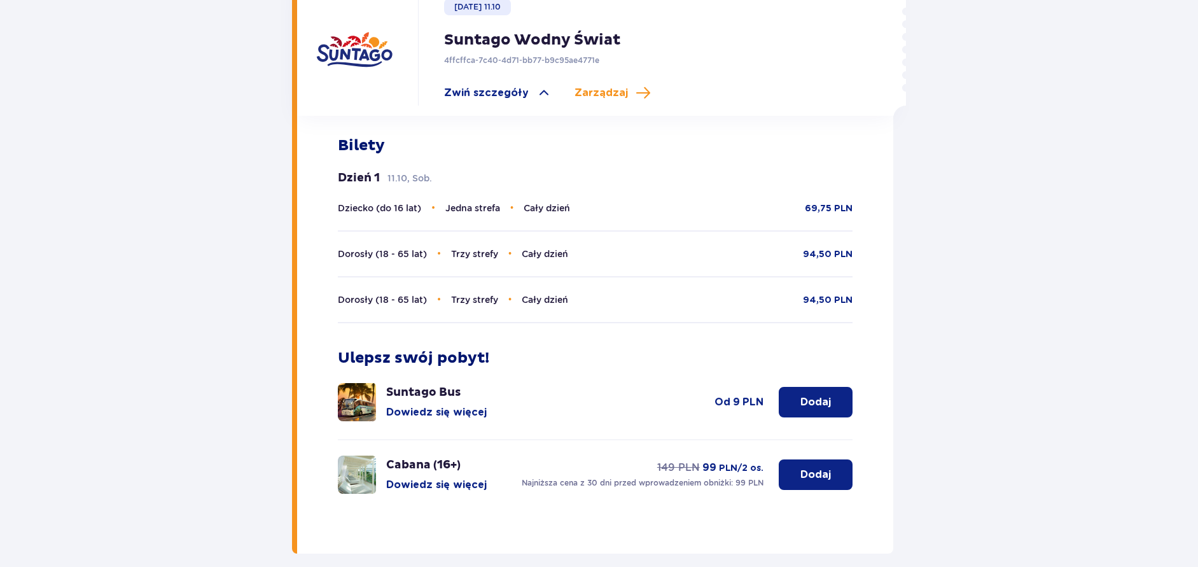
scroll to position [454, 0]
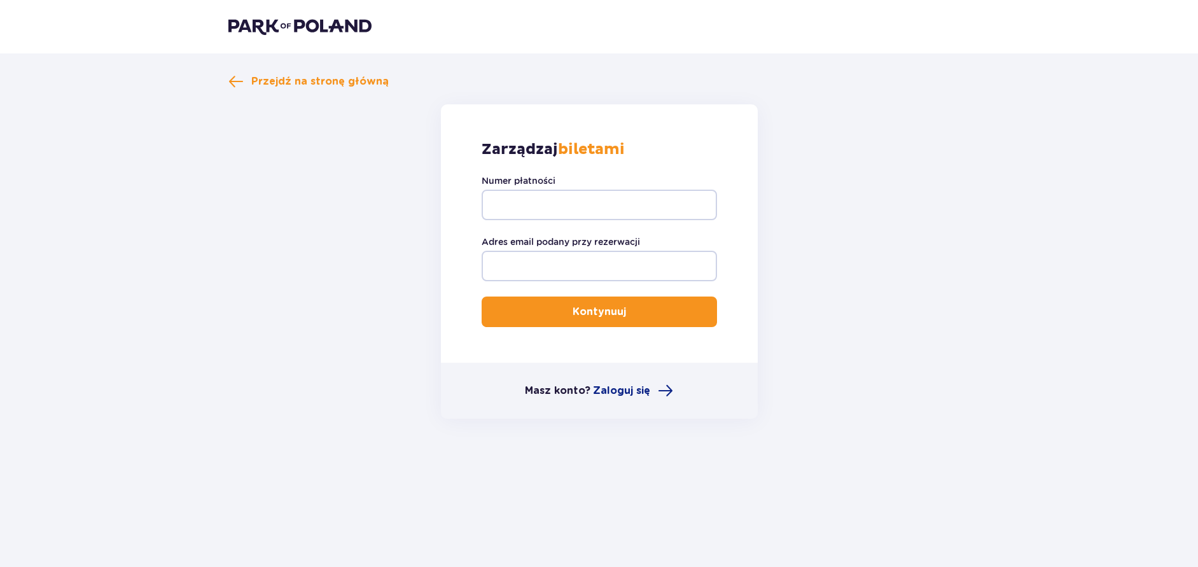
scroll to position [1, 0]
